Goal: Check status

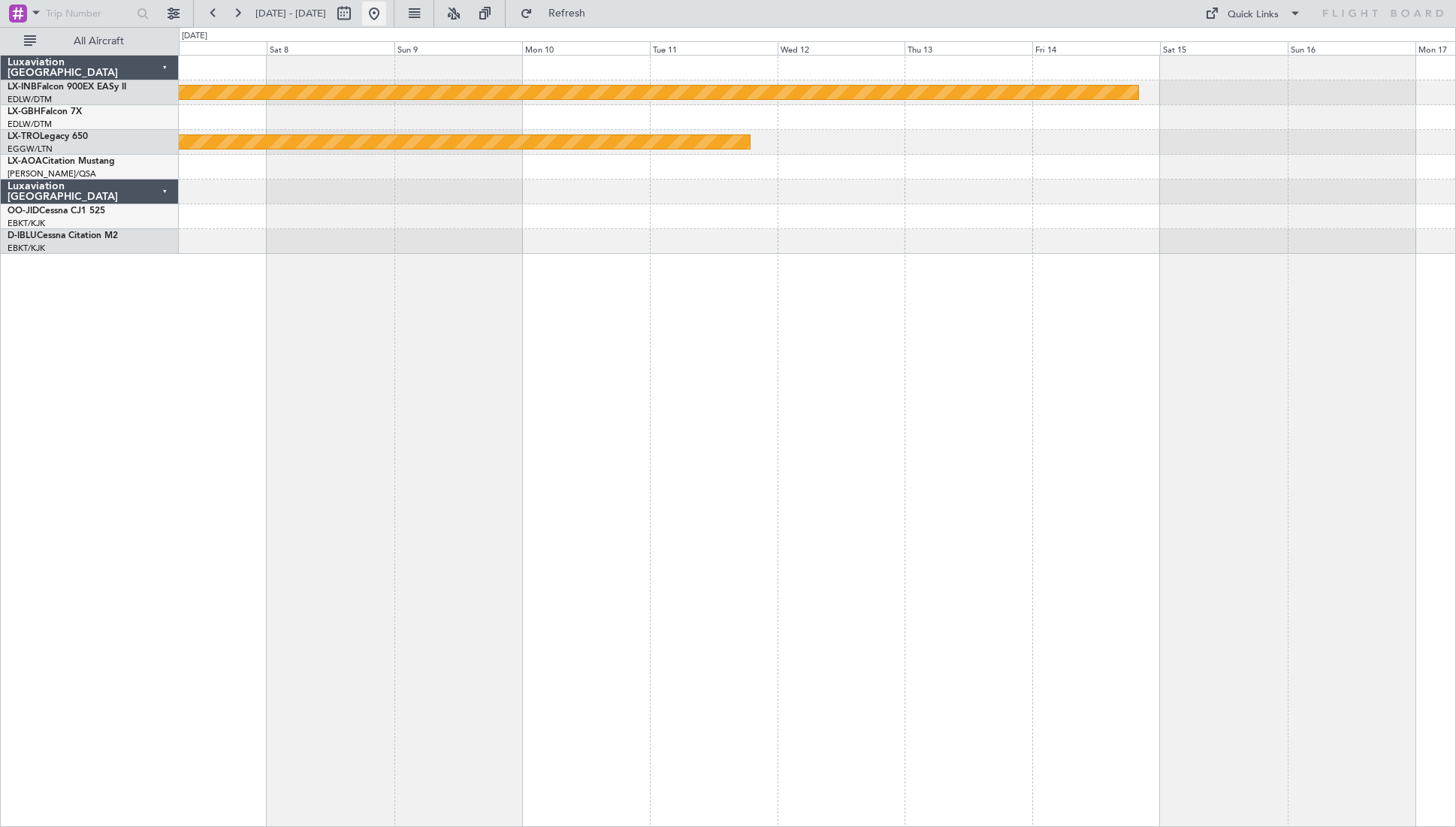
click at [386, 18] on button at bounding box center [374, 14] width 24 height 24
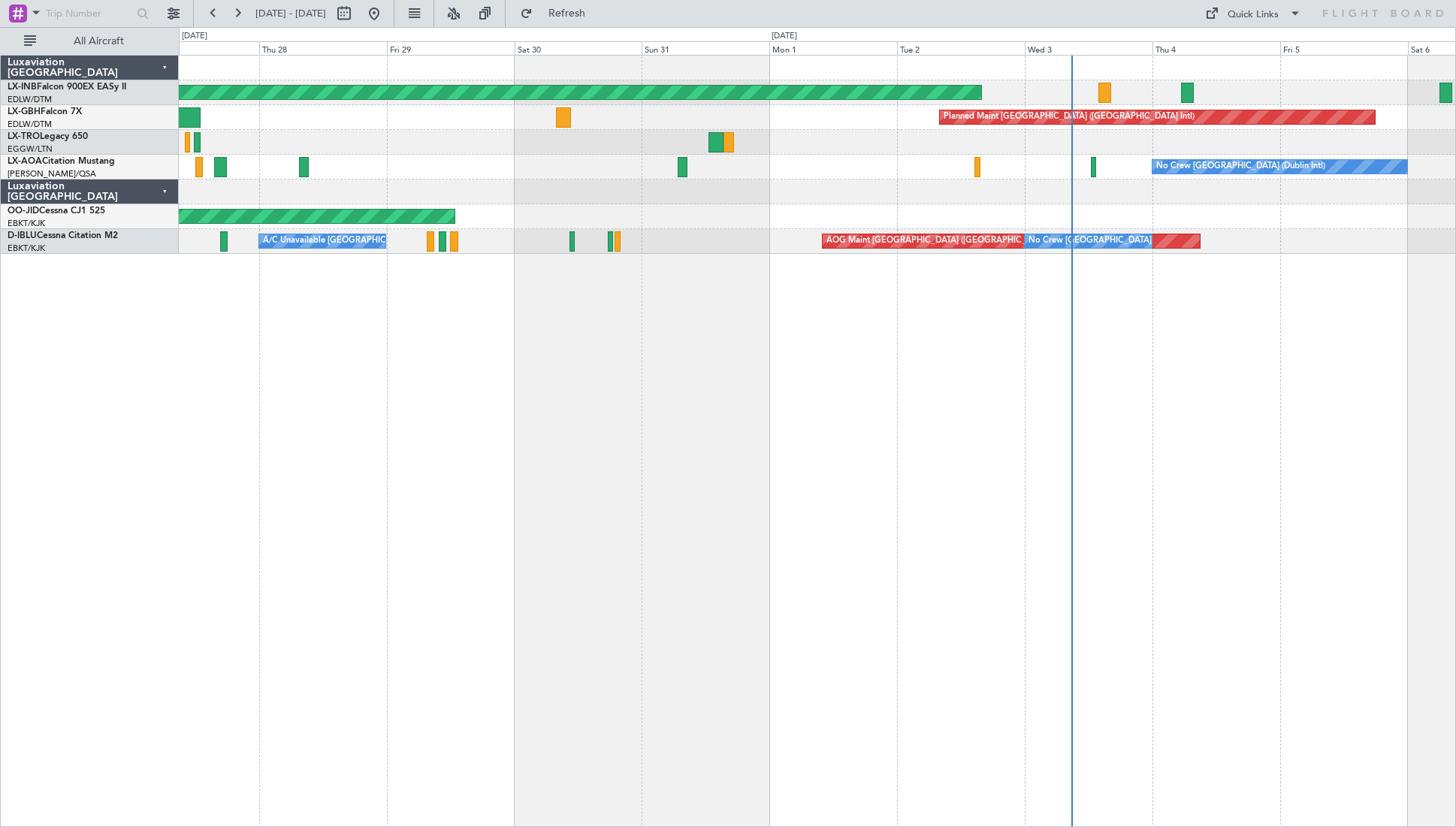
click at [569, 457] on div "Unplanned Maint [GEOGRAPHIC_DATA] (Al Maktoum Intl) Planned Maint [GEOGRAPHIC_D…" at bounding box center [817, 441] width 1277 height 773
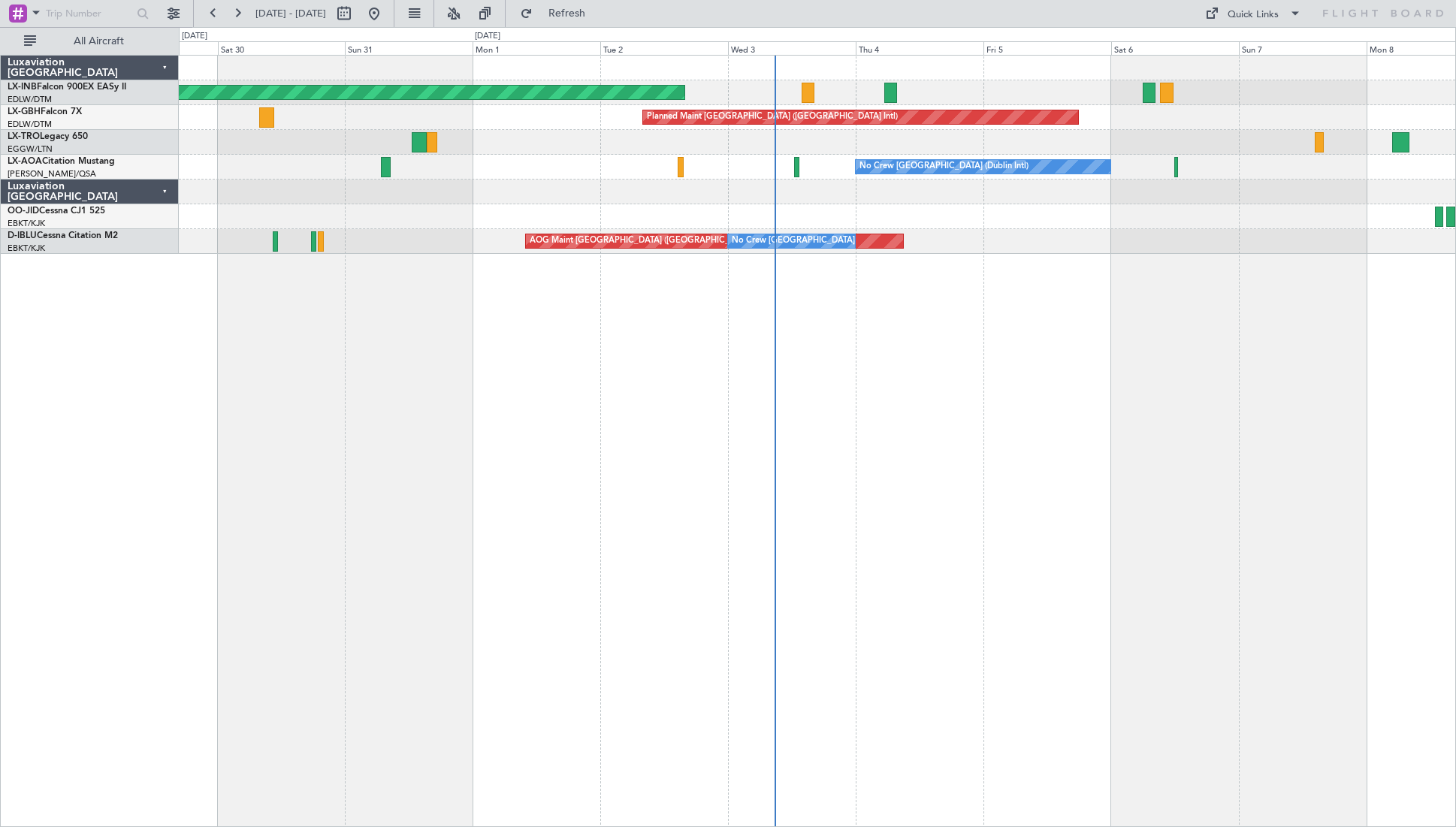
click at [629, 424] on div "Unplanned Maint [GEOGRAPHIC_DATA] (Al Maktoum Intl) Planned Maint [GEOGRAPHIC_D…" at bounding box center [817, 441] width 1277 height 773
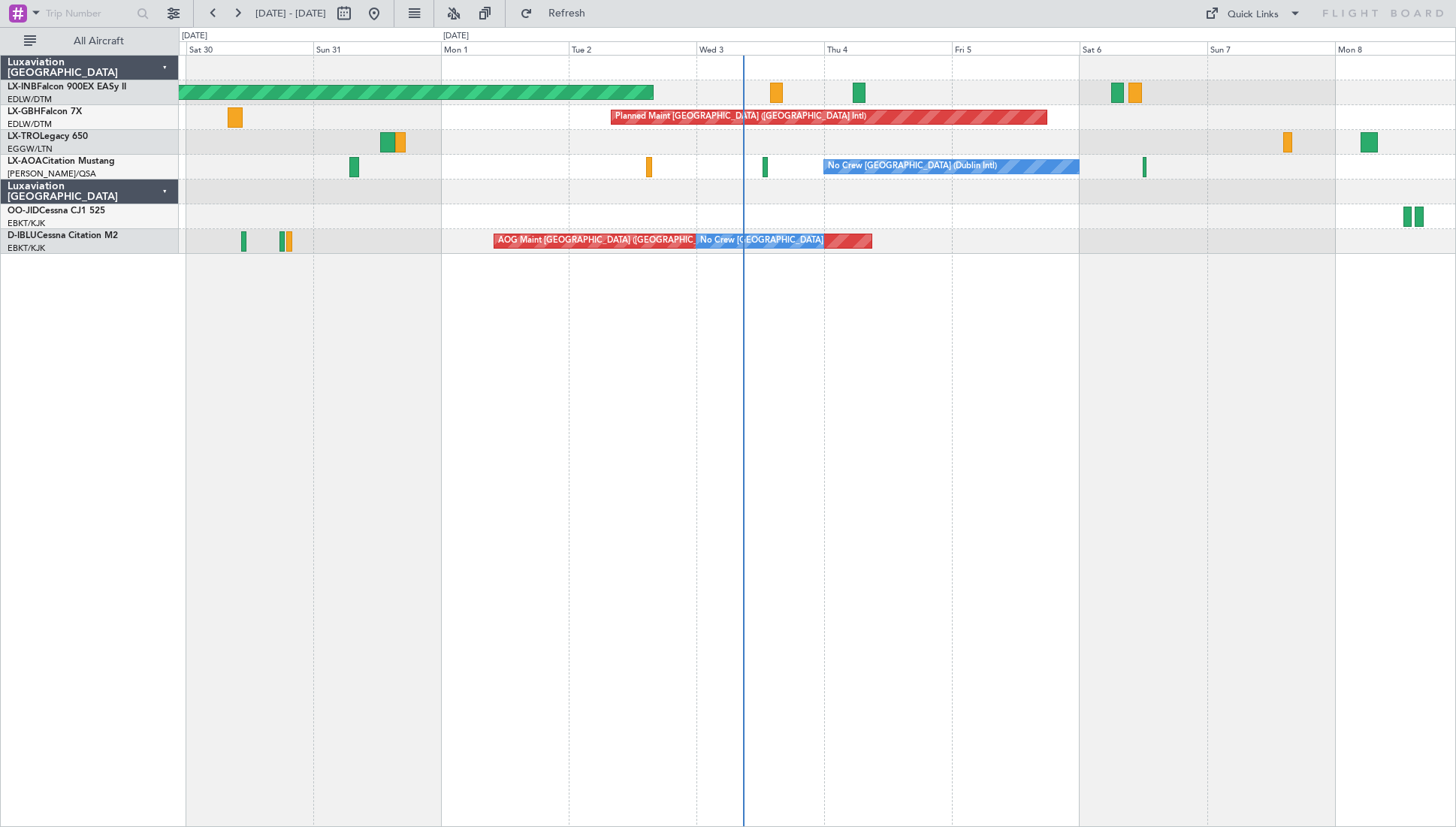
click at [566, 550] on div "Unplanned Maint [GEOGRAPHIC_DATA] (Al Maktoum Intl) Planned Maint [GEOGRAPHIC_D…" at bounding box center [817, 441] width 1277 height 773
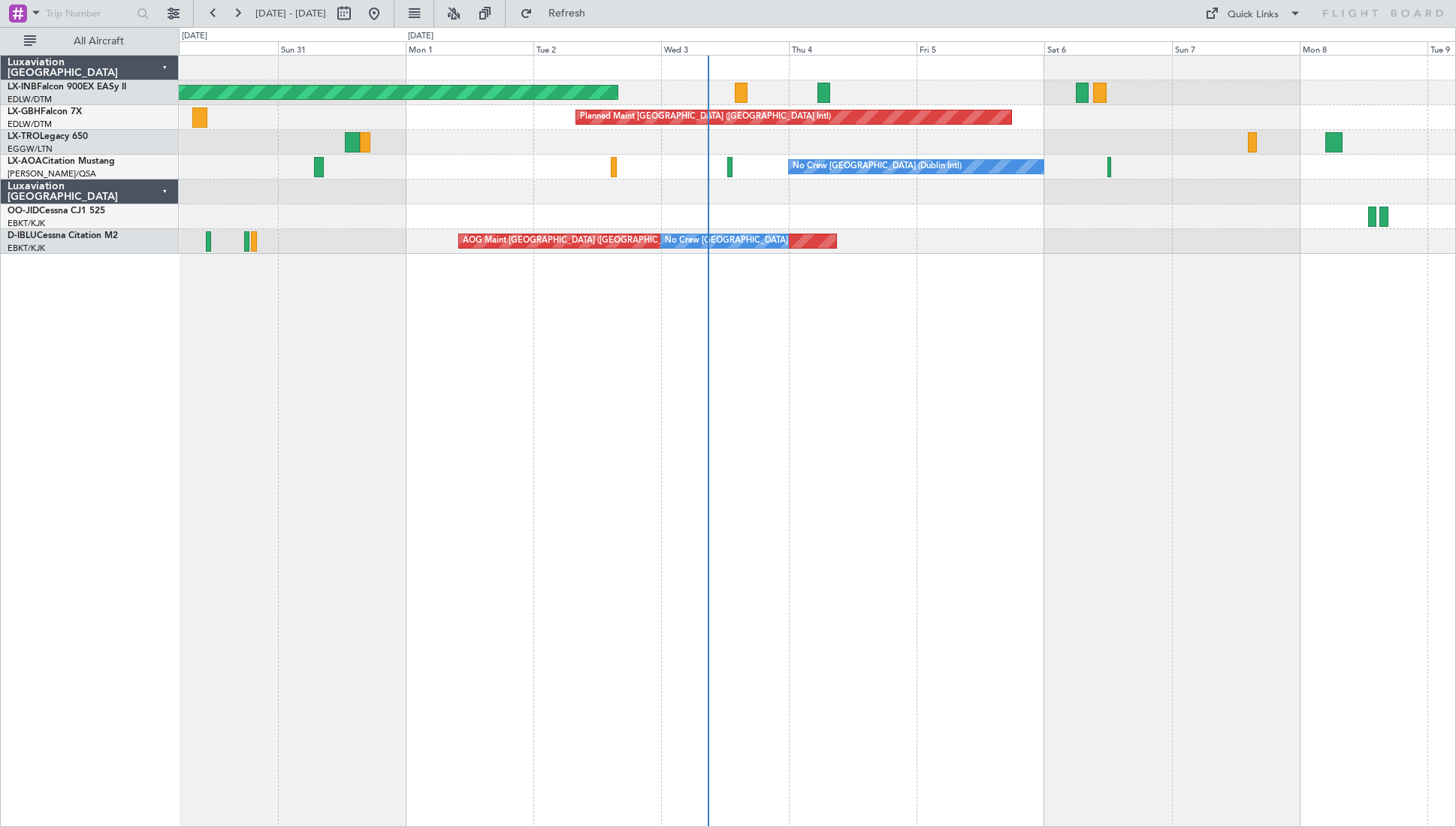
click at [438, 620] on div "Unplanned Maint [GEOGRAPHIC_DATA] (Al Maktoum Intl) Planned Maint [GEOGRAPHIC_D…" at bounding box center [817, 441] width 1277 height 773
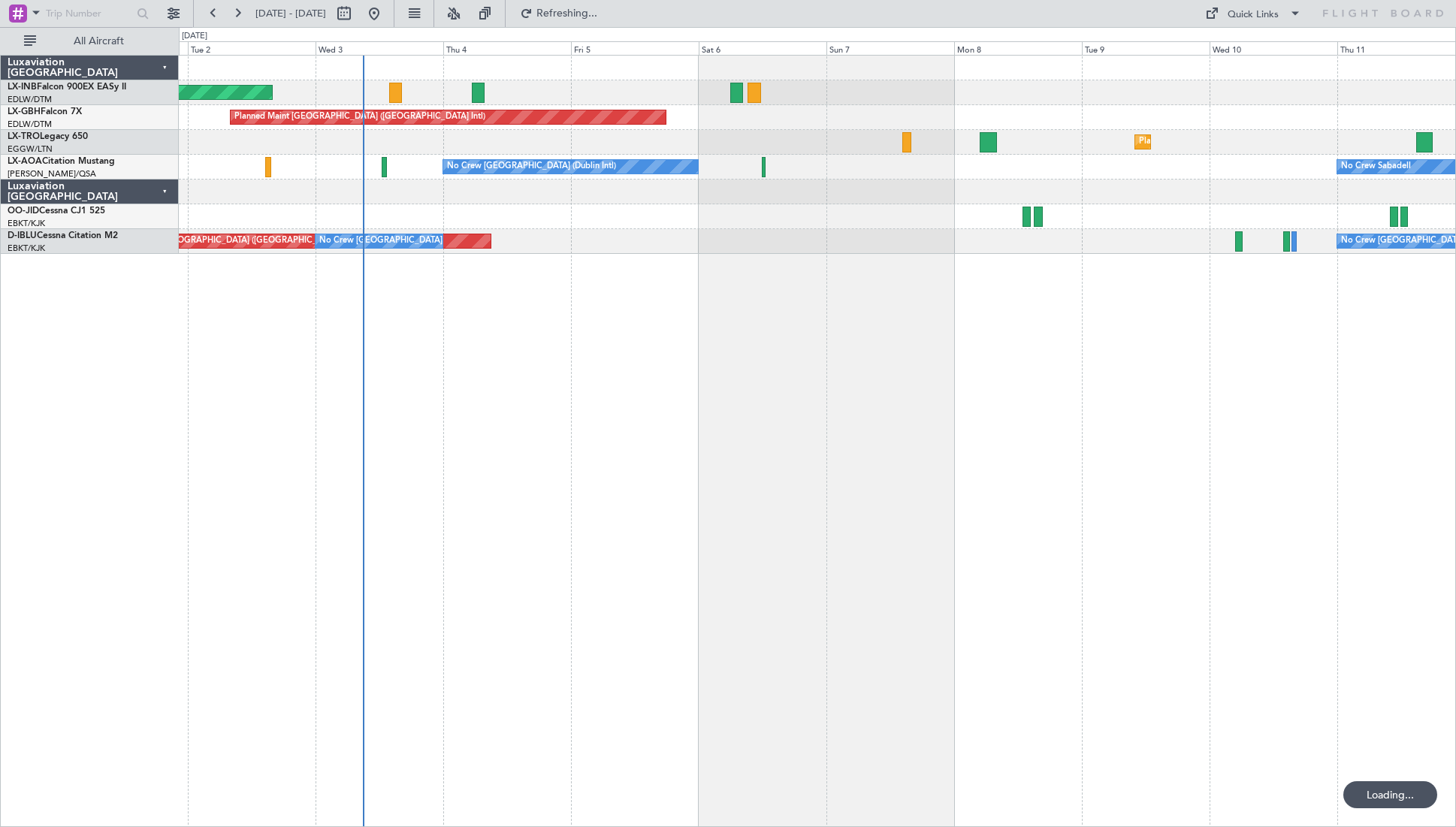
click at [649, 581] on div "Unplanned Maint [GEOGRAPHIC_DATA] (Al Maktoum Intl) Planned Maint [GEOGRAPHIC_D…" at bounding box center [817, 441] width 1277 height 773
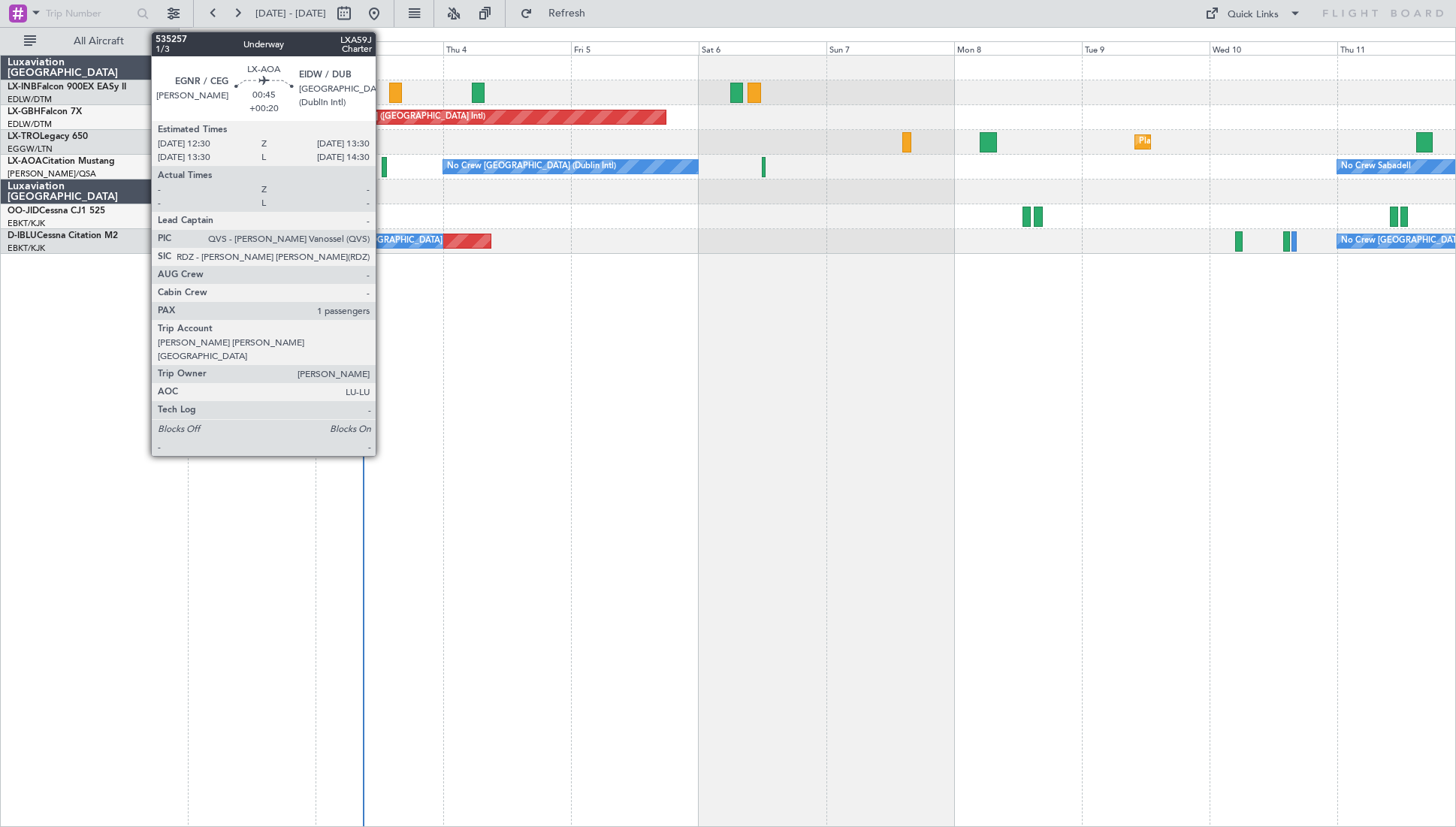
click at [382, 172] on div at bounding box center [384, 167] width 6 height 20
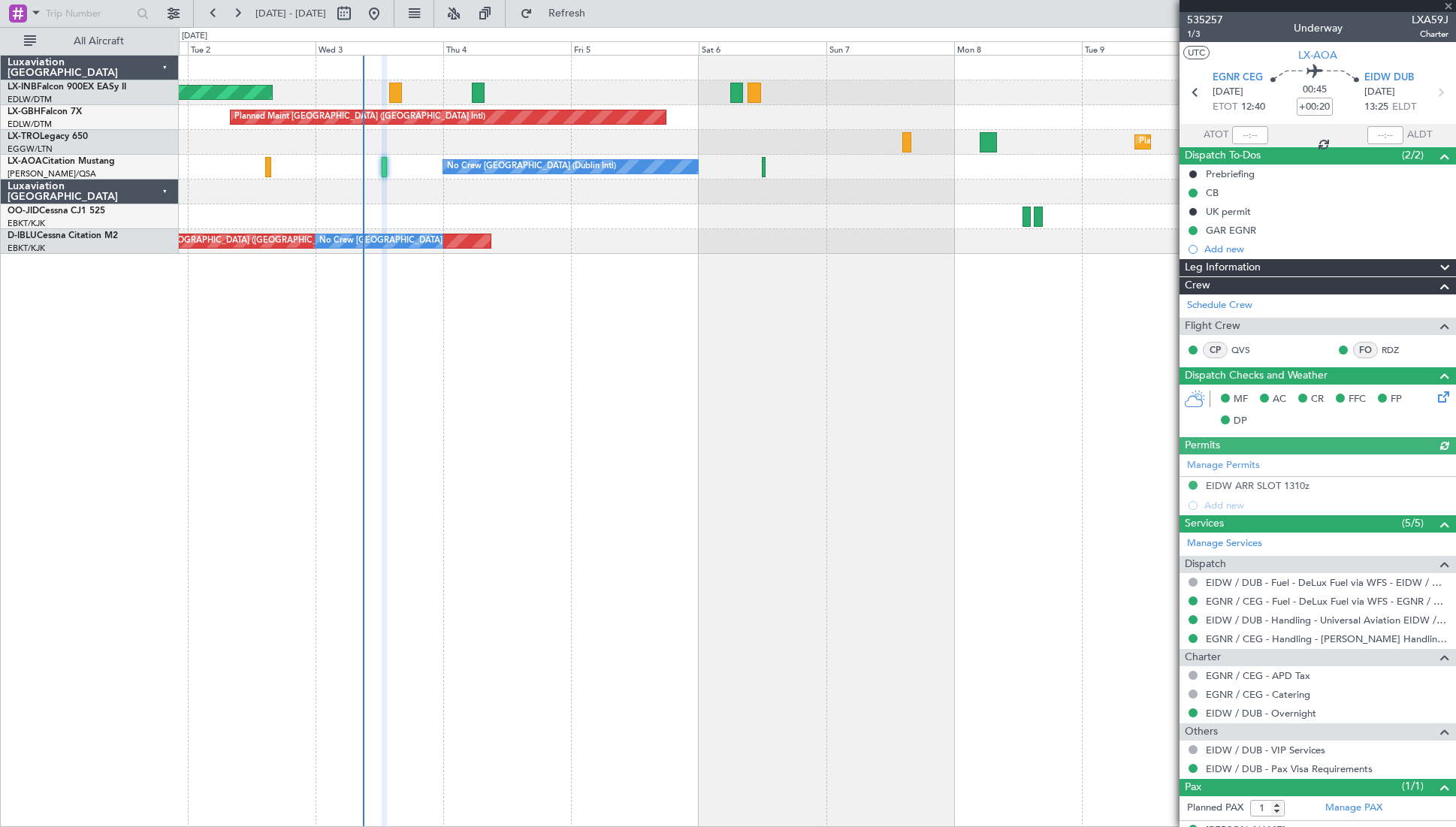
click at [1445, 5] on div at bounding box center [1318, 6] width 276 height 12
click at [1449, 3] on span at bounding box center [1449, 7] width 15 height 14
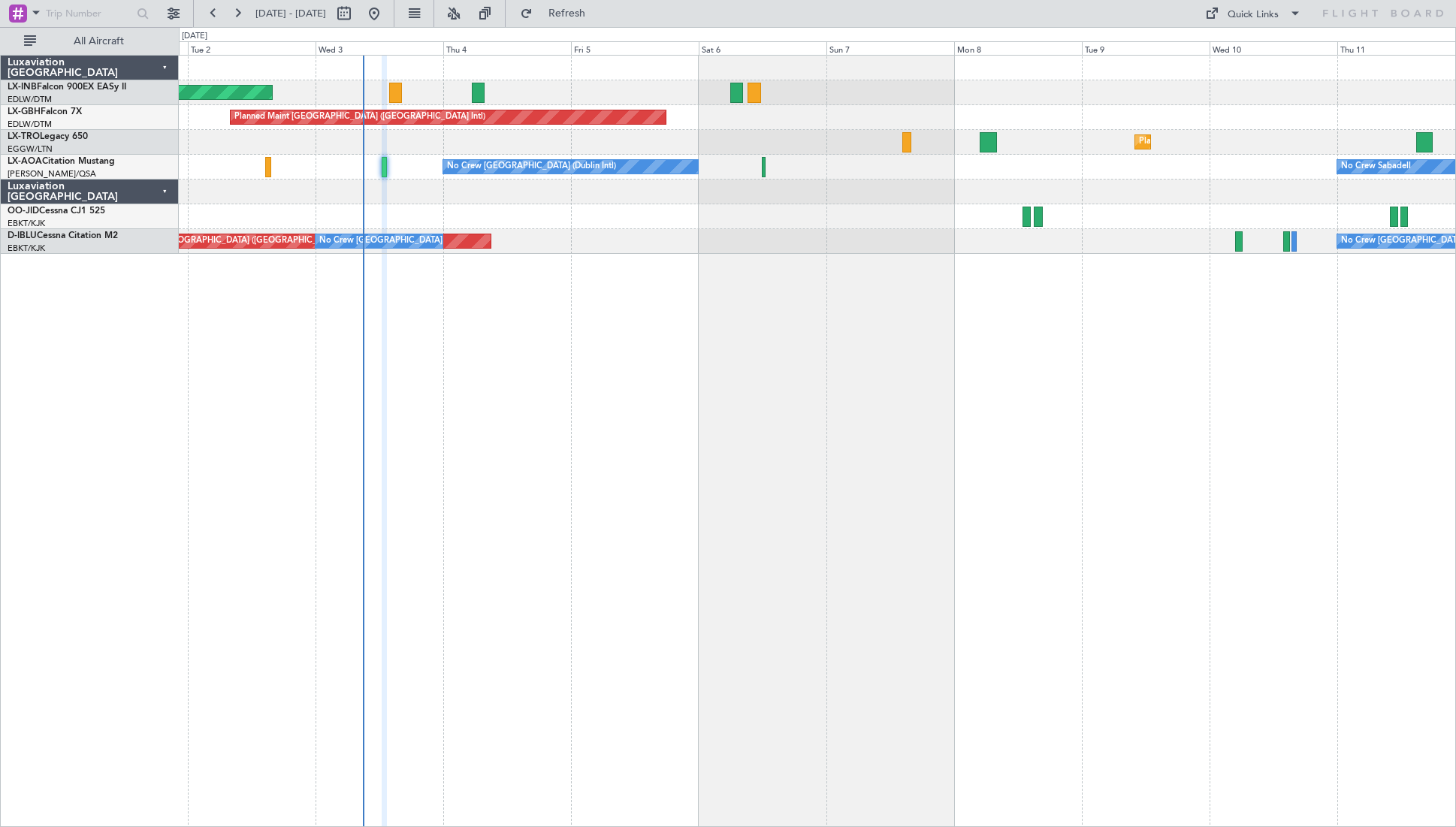
type input "0"
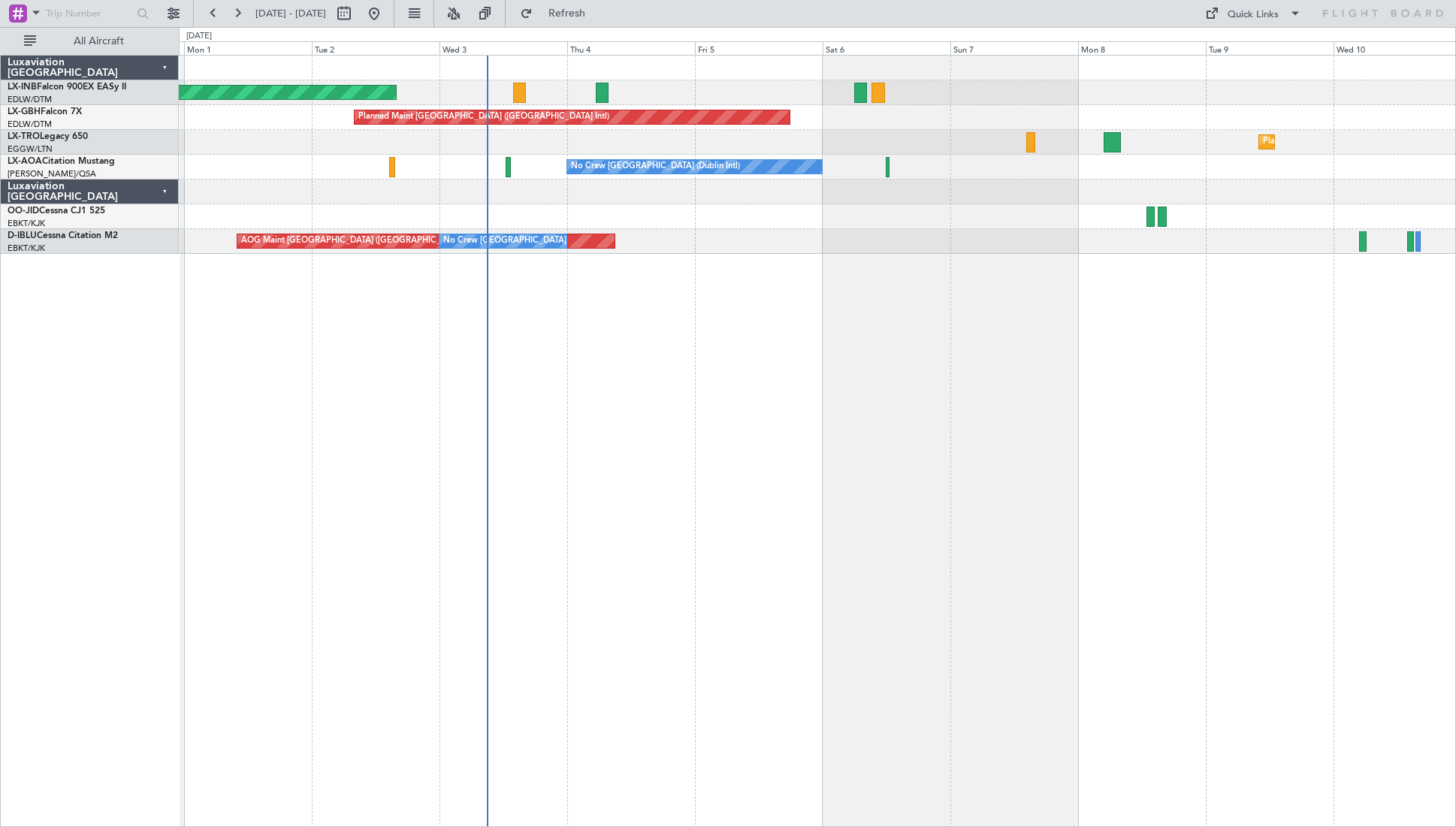
click at [810, 438] on div "Unplanned Maint [GEOGRAPHIC_DATA] (Al Maktoum Intl) Planned Maint [GEOGRAPHIC_D…" at bounding box center [817, 441] width 1277 height 773
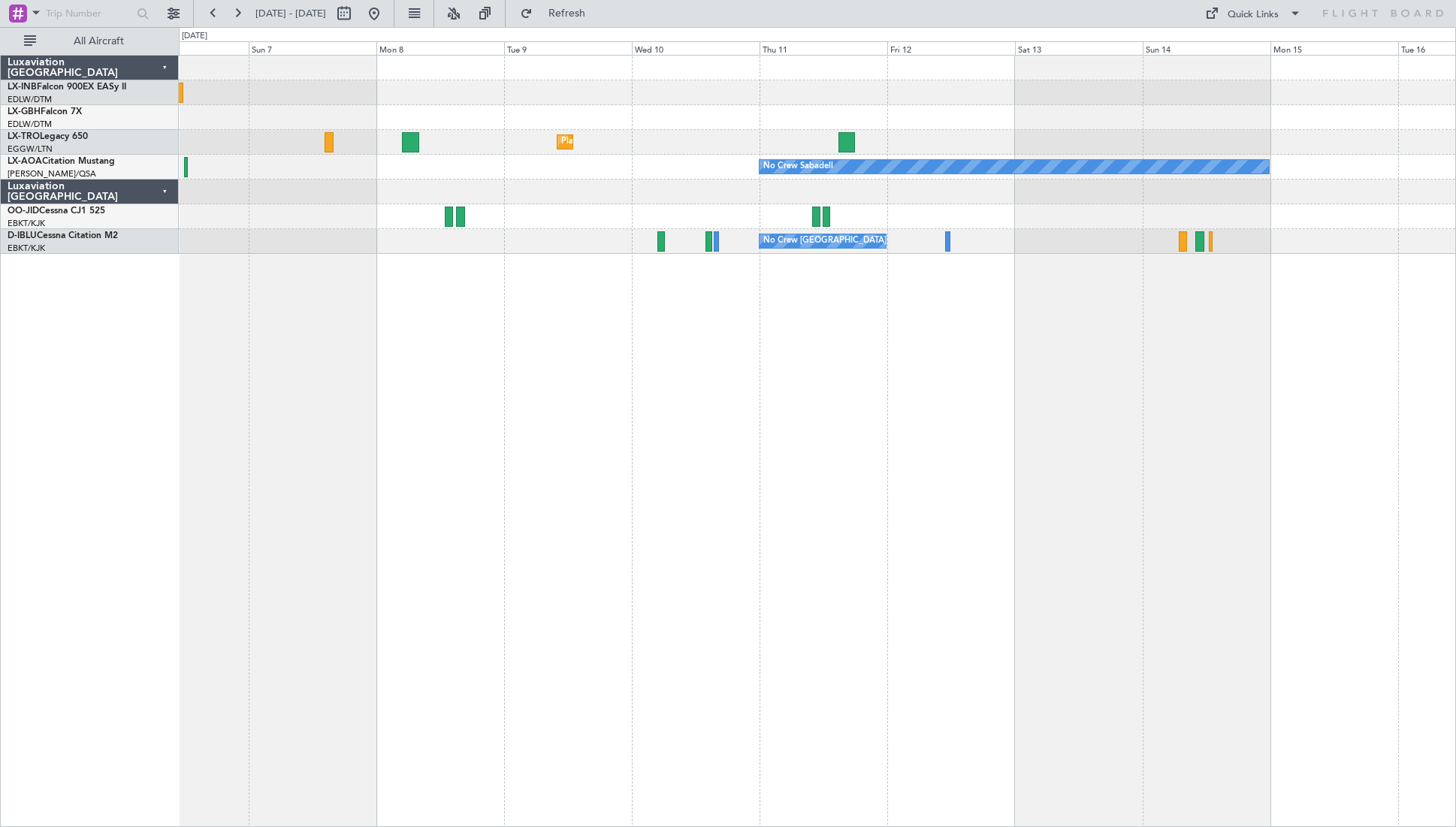
click at [418, 362] on div "Planned Maint Nurnberg Planned Maint [GEOGRAPHIC_DATA] ([GEOGRAPHIC_DATA]) Plan…" at bounding box center [817, 441] width 1277 height 773
